Goal: Task Accomplishment & Management: Manage account settings

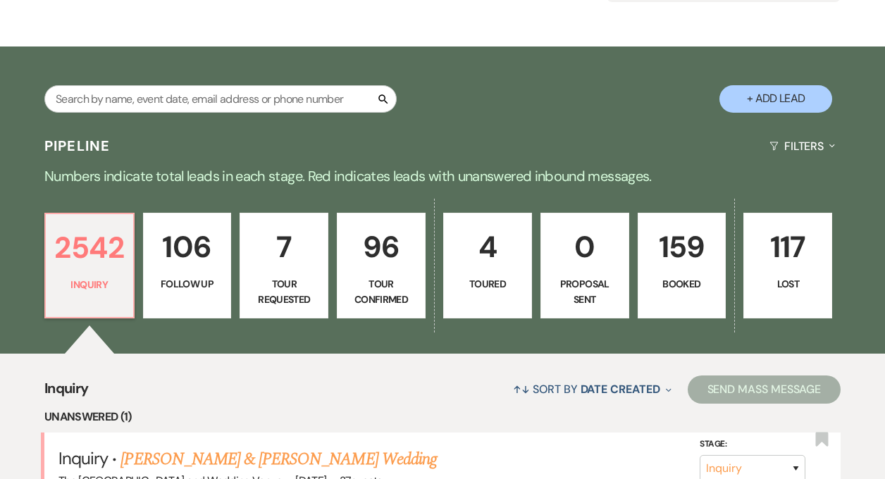
scroll to position [337, 0]
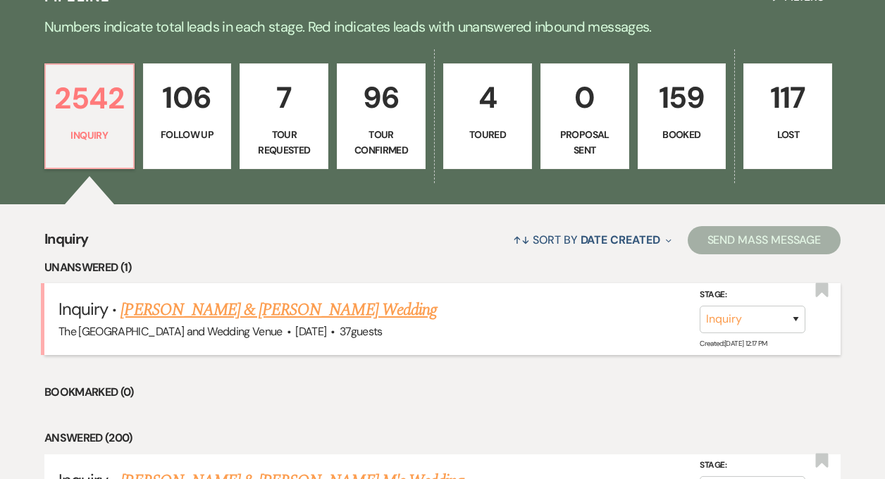
click at [274, 307] on link "[PERSON_NAME] & [PERSON_NAME] Wedding" at bounding box center [279, 309] width 316 height 25
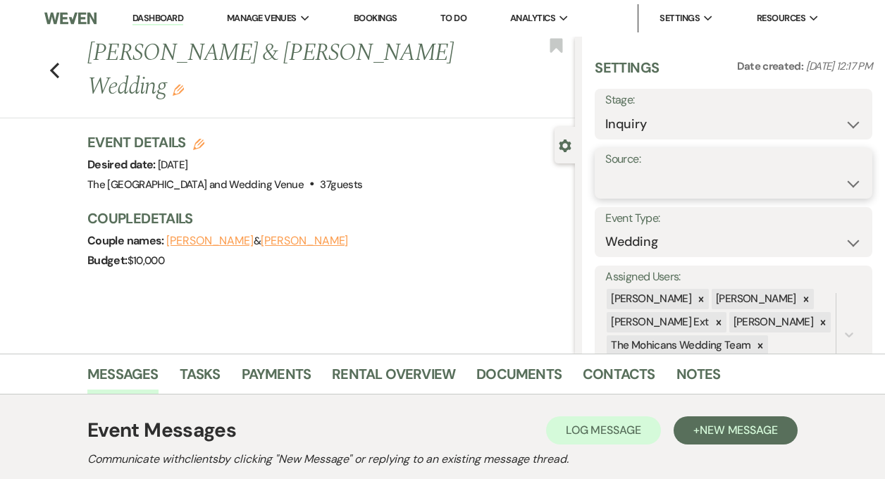
click at [656, 182] on select "Weven Venue Website Instagram Facebook Pinterest Google The Knot Wedding Wire H…" at bounding box center [733, 183] width 257 height 27
select select "5"
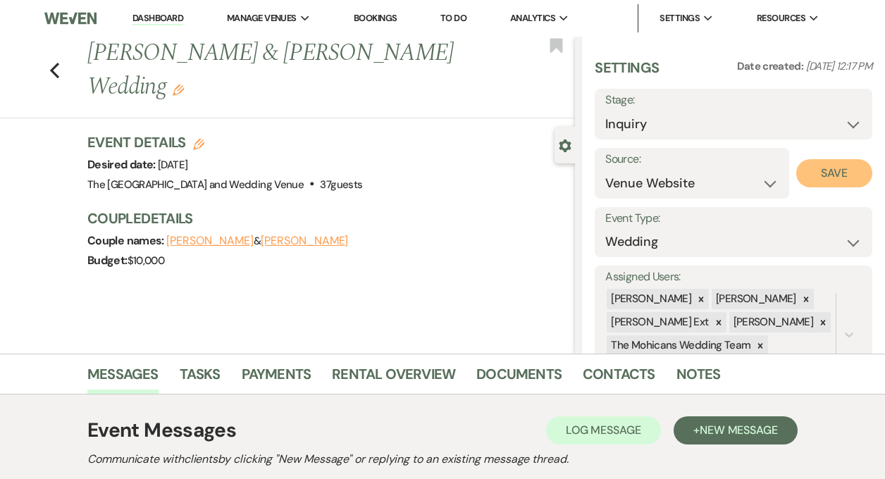
click at [827, 185] on button "Save" at bounding box center [834, 173] width 76 height 28
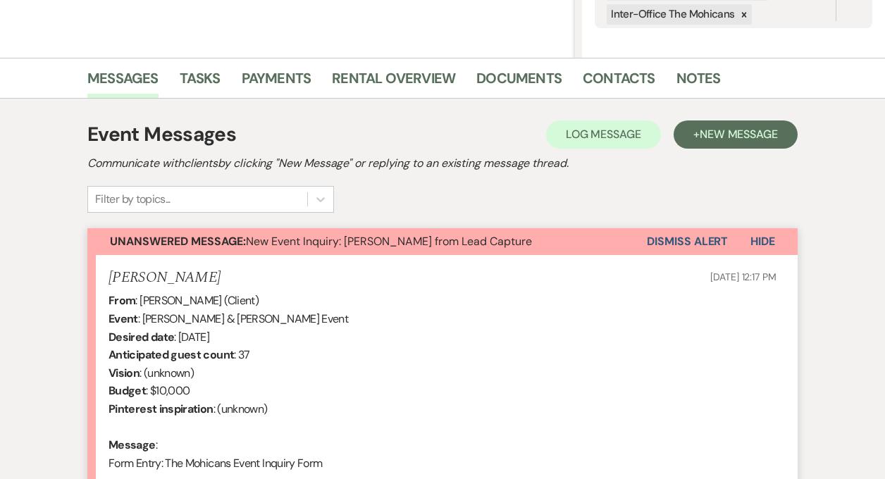
scroll to position [321, 0]
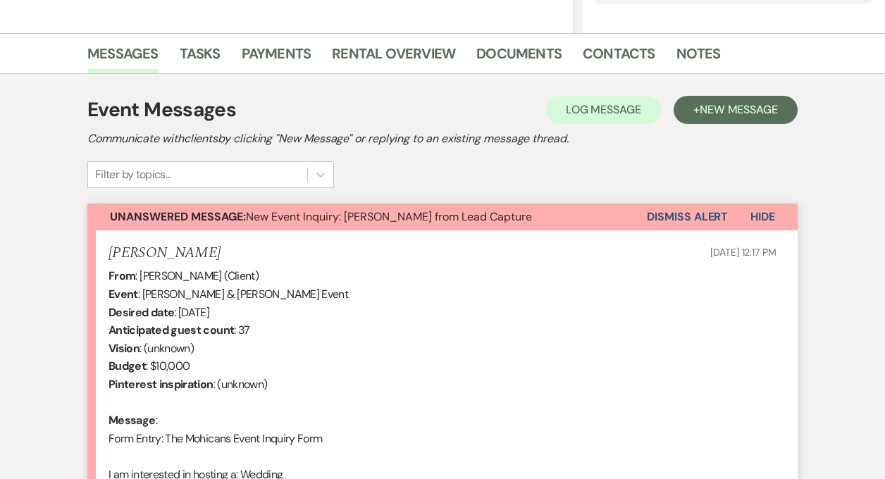
click at [695, 209] on button "Dismiss Alert" at bounding box center [687, 217] width 81 height 27
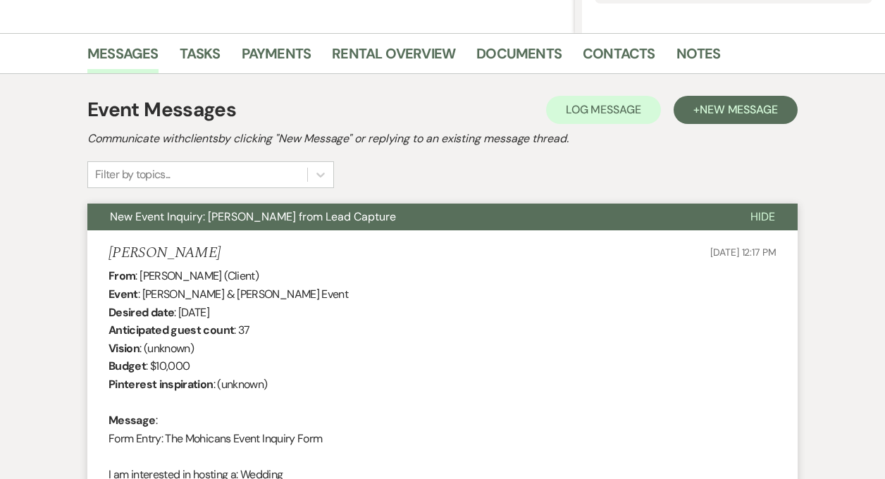
scroll to position [0, 0]
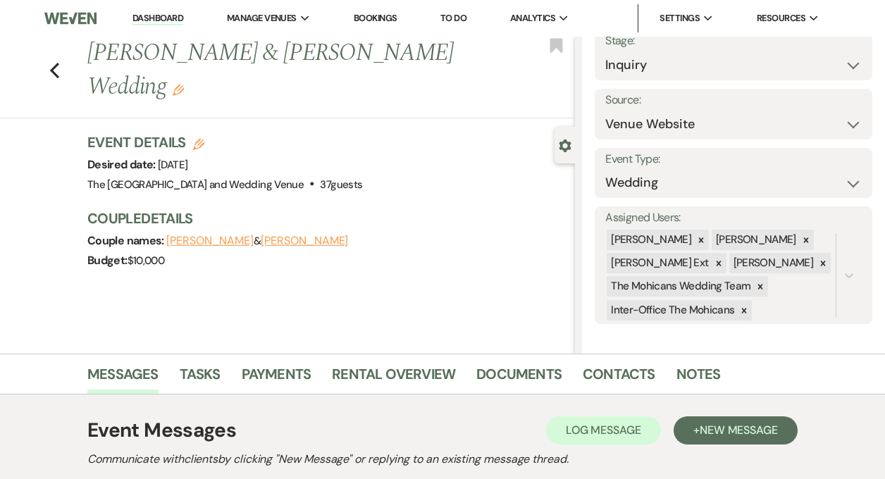
click at [150, 20] on link "Dashboard" at bounding box center [157, 18] width 51 height 13
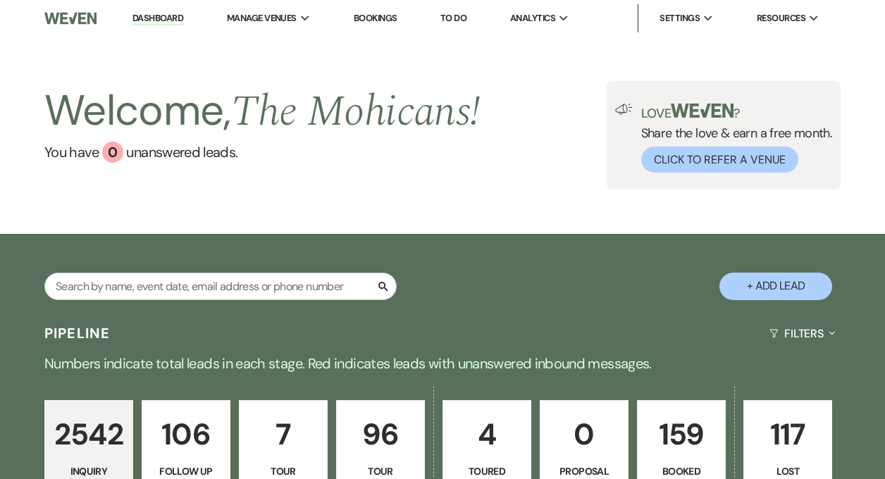
click at [160, 12] on link "Dashboard" at bounding box center [157, 18] width 51 height 13
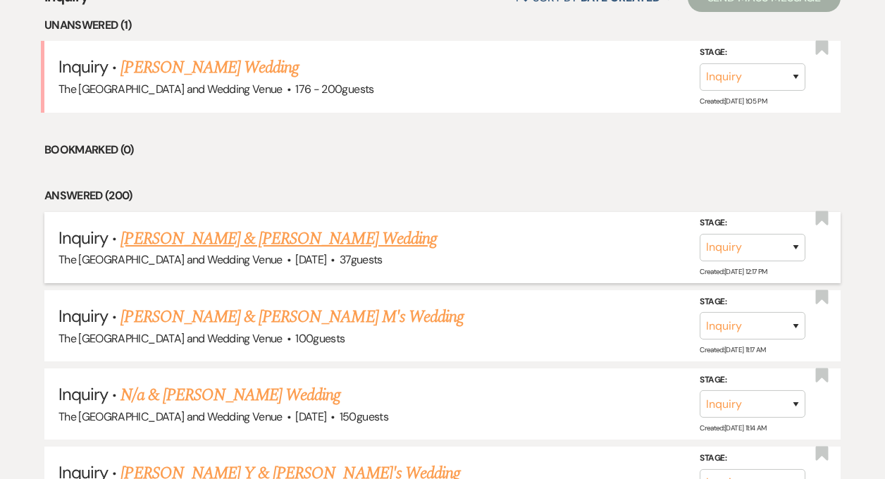
scroll to position [578, 0]
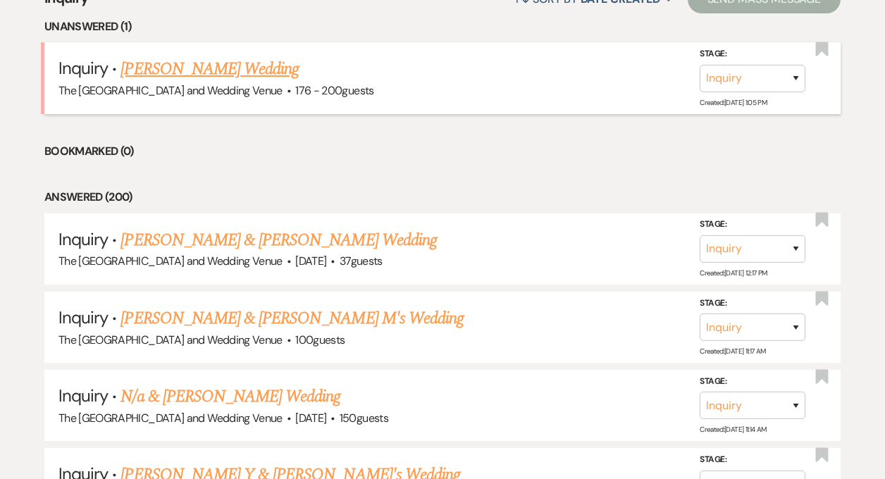
click at [218, 70] on link "[PERSON_NAME] Wedding" at bounding box center [210, 68] width 178 height 25
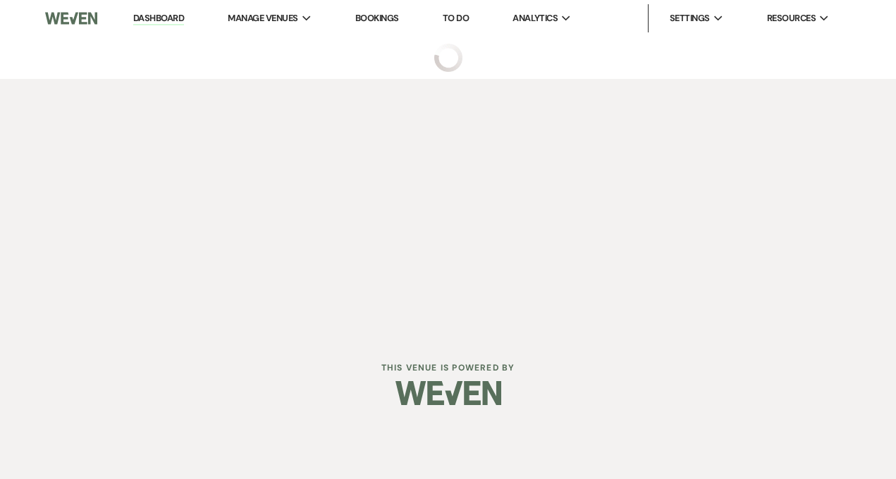
select select "4"
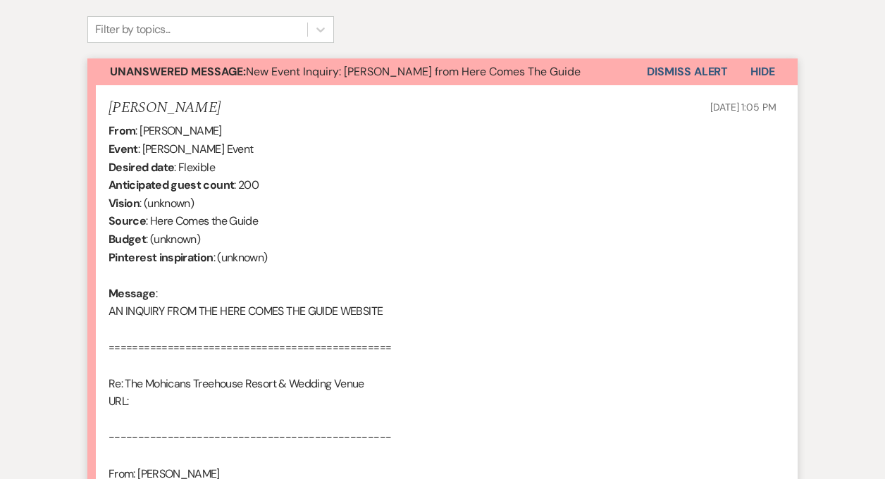
scroll to position [459, 0]
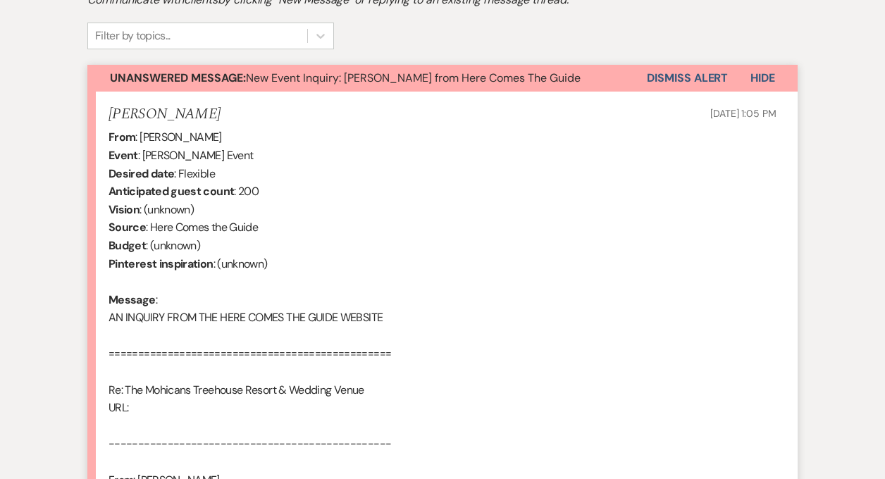
click at [691, 81] on button "Dismiss Alert" at bounding box center [687, 78] width 81 height 27
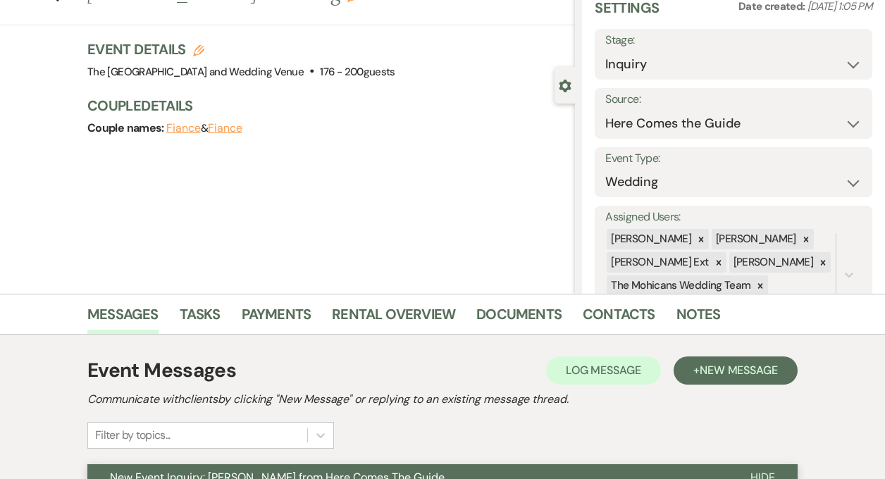
scroll to position [0, 0]
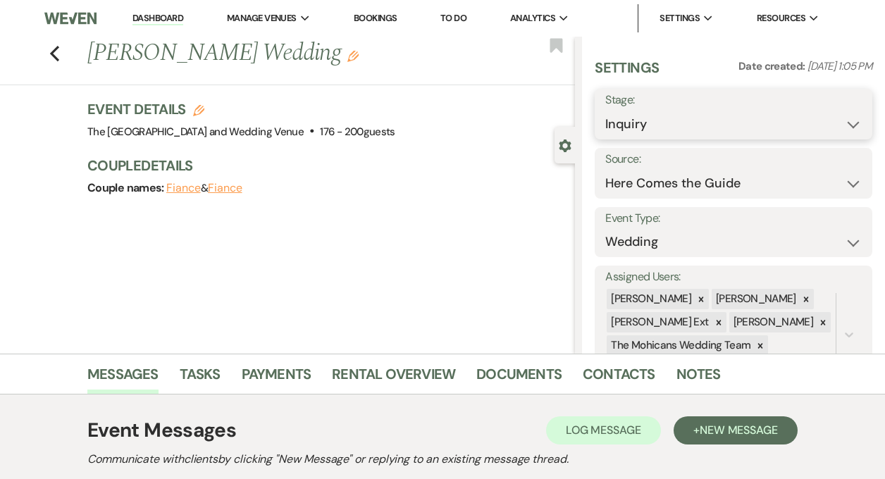
click at [718, 127] on select "Inquiry Follow Up Tour Requested Tour Confirmed Toured Proposal Sent Booked Lost" at bounding box center [733, 124] width 257 height 27
select select "9"
click at [834, 116] on button "Save" at bounding box center [843, 114] width 57 height 28
click at [161, 20] on link "Dashboard" at bounding box center [157, 18] width 51 height 13
select select "9"
